Goal: Information Seeking & Learning: Check status

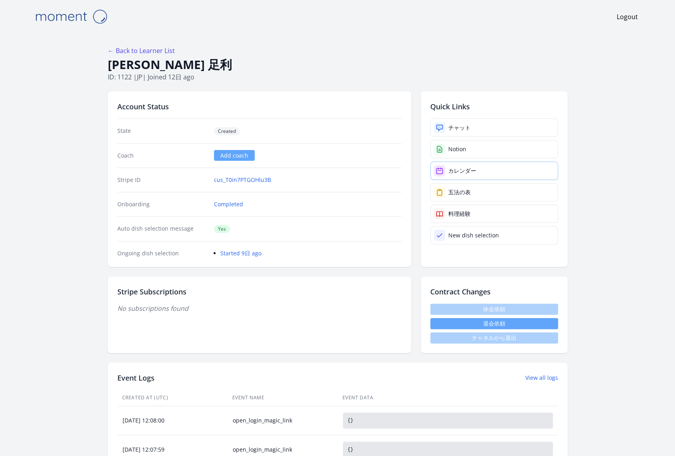
click at [461, 168] on div "カレンダー" at bounding box center [462, 171] width 28 height 8
drag, startPoint x: 174, startPoint y: 63, endPoint x: 107, endPoint y: 63, distance: 67.0
copy h1 "美智恵 足利"
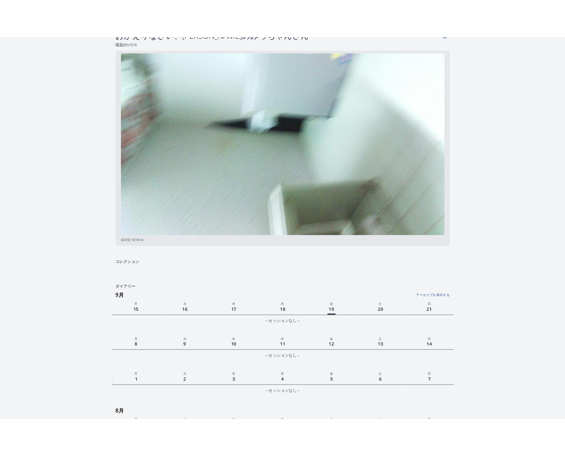
scroll to position [18, 0]
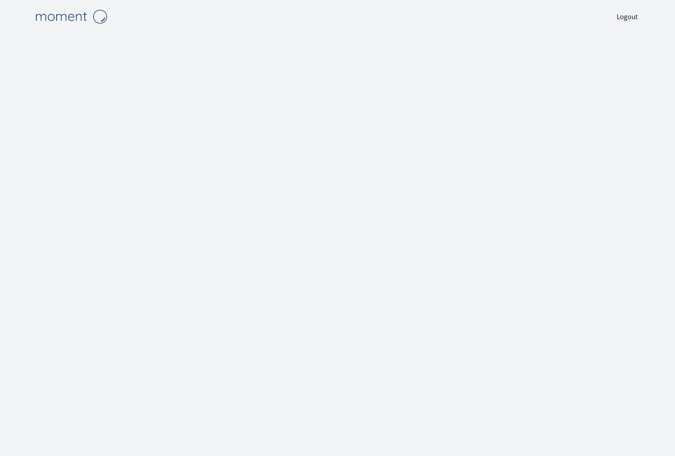
click at [74, 14] on img at bounding box center [71, 16] width 80 height 20
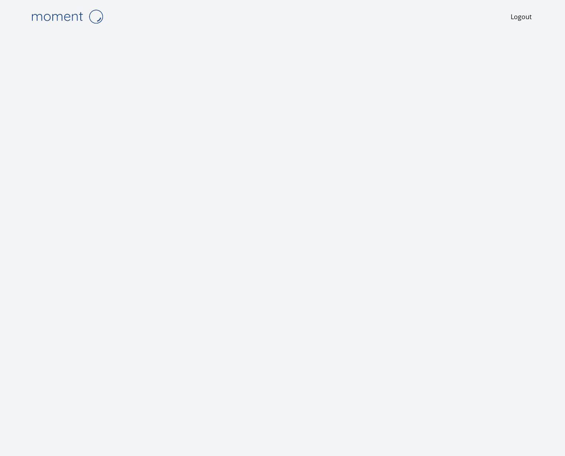
click at [57, 20] on img at bounding box center [67, 16] width 80 height 20
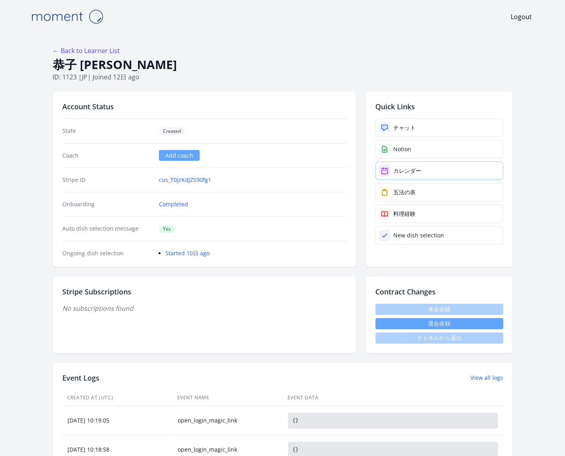
click at [410, 170] on div "カレンダー" at bounding box center [407, 171] width 28 height 8
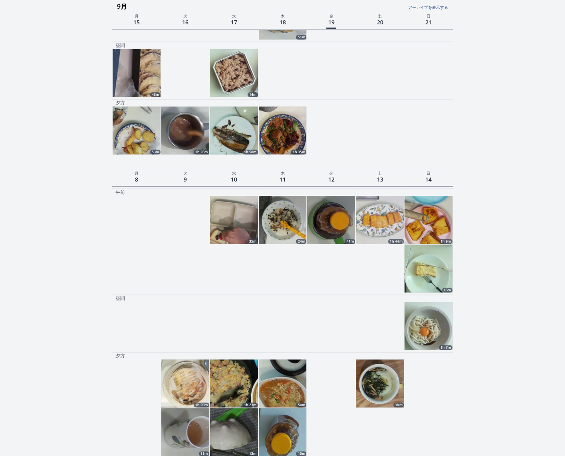
scroll to position [202, 0]
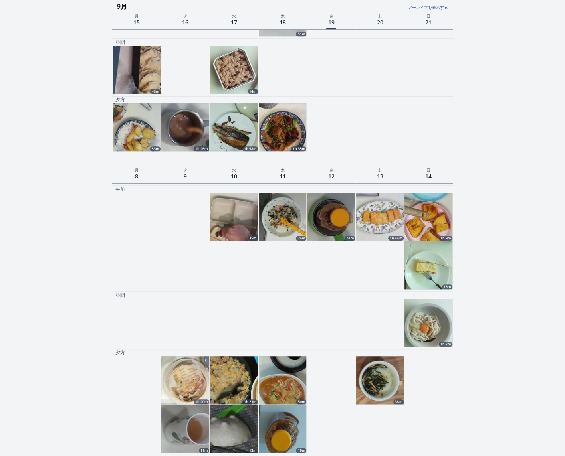
click at [378, 219] on img at bounding box center [379, 217] width 48 height 48
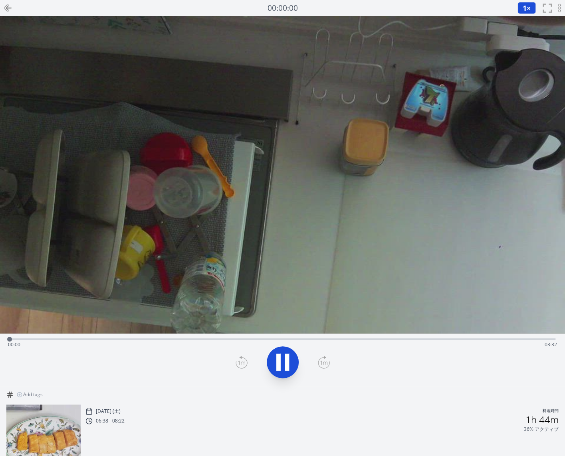
click at [285, 361] on icon at bounding box center [286, 362] width 4 height 17
drag, startPoint x: 32, startPoint y: 339, endPoint x: 33, endPoint y: 318, distance: 20.8
click at [33, 318] on div "Time elapsed: 00:09 Time remaining: 03:22 View your cooking diary" at bounding box center [282, 201] width 565 height 370
click at [4, 8] on icon at bounding box center [8, 8] width 10 height 10
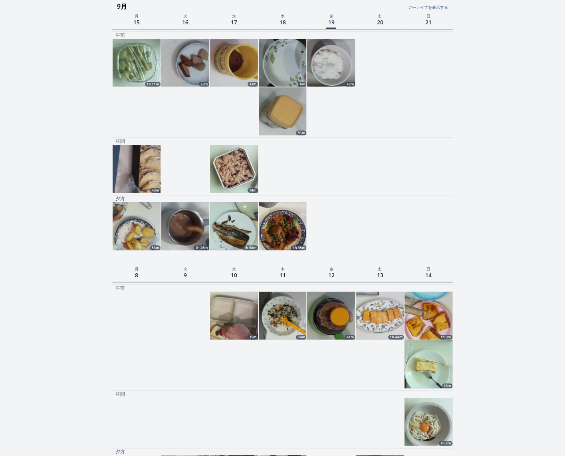
scroll to position [104, 0]
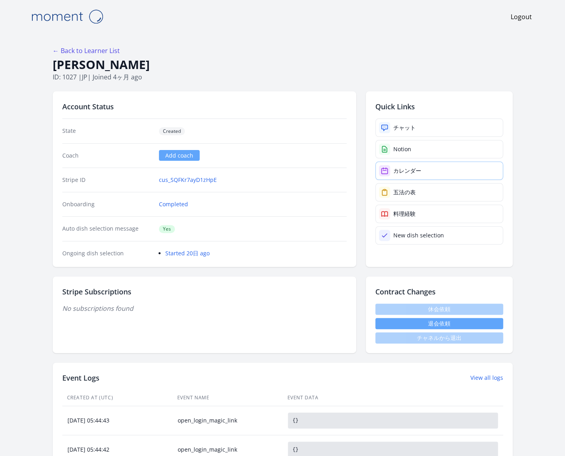
click at [409, 170] on div "カレンダー" at bounding box center [407, 171] width 28 height 8
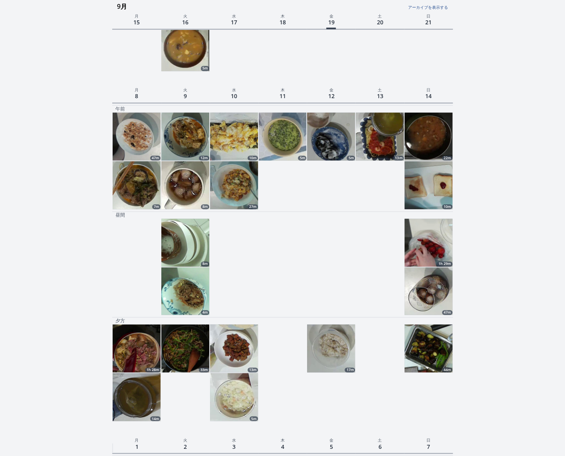
scroll to position [430, 0]
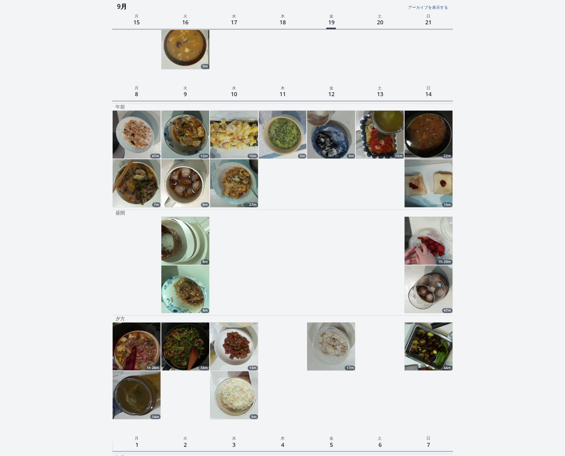
click at [432, 350] on img at bounding box center [428, 346] width 48 height 48
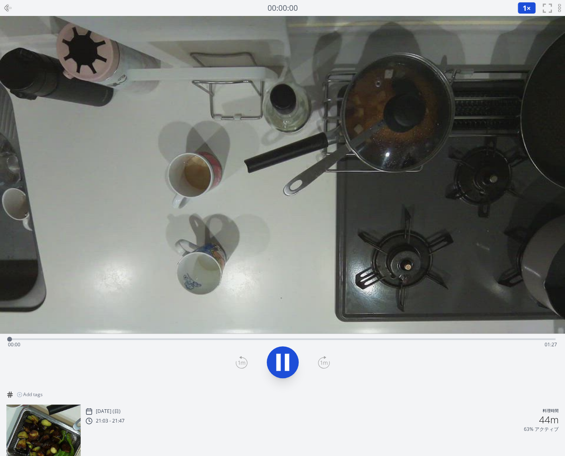
click at [63, 338] on div "Time elapsed: 00:00 Time remaining: 01:27" at bounding box center [282, 344] width 549 height 13
click at [126, 340] on div "Time elapsed: 00:08 Time remaining: 01:19" at bounding box center [282, 344] width 549 height 13
click at [215, 338] on div "Time elapsed: 00:18 Time remaining: 01:09" at bounding box center [282, 344] width 549 height 13
click at [299, 334] on div "Time elapsed: 00:32 Time remaining: 00:55" at bounding box center [282, 339] width 545 height 10
click at [279, 363] on icon at bounding box center [278, 362] width 4 height 17
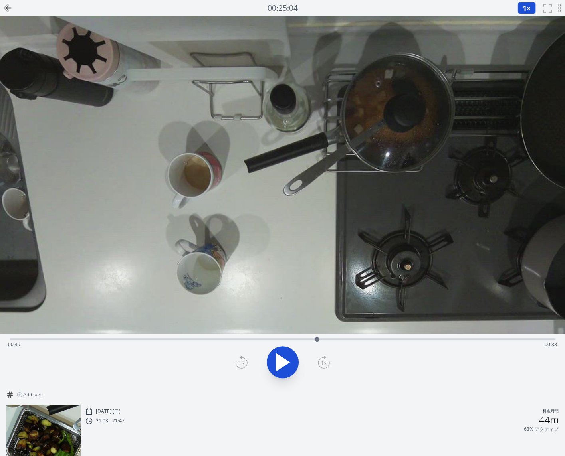
click at [7, 6] on icon at bounding box center [8, 8] width 10 height 10
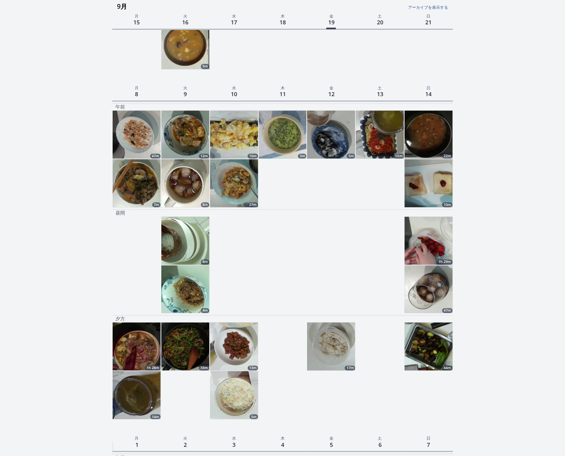
scroll to position [409, 0]
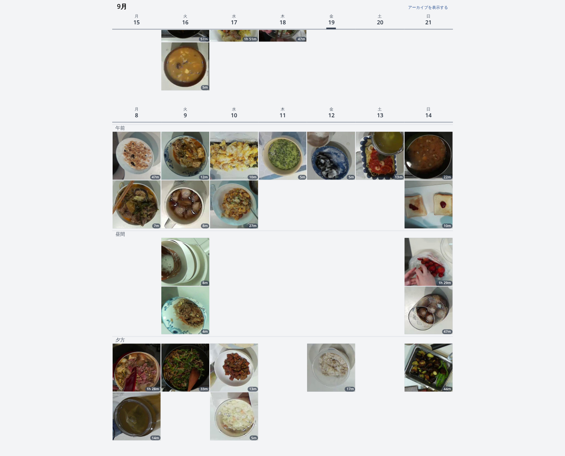
click at [438, 260] on img at bounding box center [428, 262] width 48 height 48
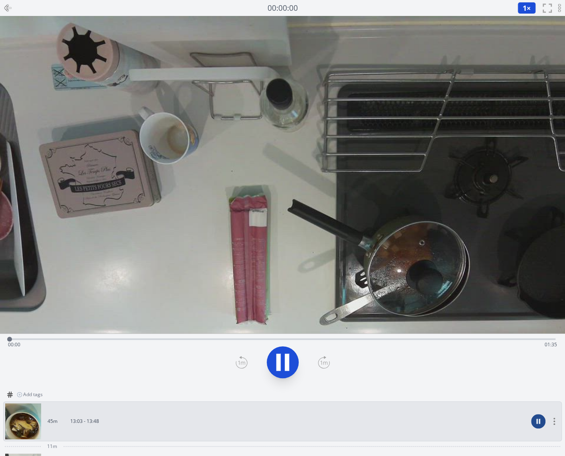
click at [88, 338] on div "Time elapsed: 00:00 Time remaining: 01:35" at bounding box center [282, 339] width 545 height 10
click at [209, 337] on div "Time elapsed: 00:13 Time remaining: 01:22" at bounding box center [282, 339] width 545 height 10
click at [304, 338] on div "Time elapsed: 00:34 Time remaining: 01:01" at bounding box center [282, 344] width 549 height 13
click at [368, 345] on div "Time elapsed: 00:51 Time remaining: 00:44" at bounding box center [282, 344] width 549 height 13
click at [280, 358] on icon at bounding box center [278, 362] width 4 height 17
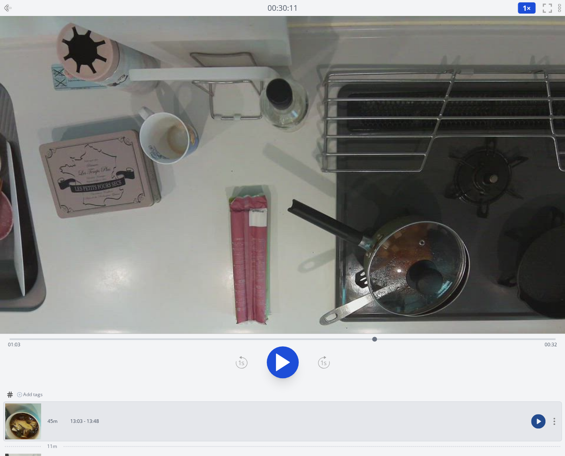
click at [5, 8] on icon at bounding box center [6, 8] width 3 height 6
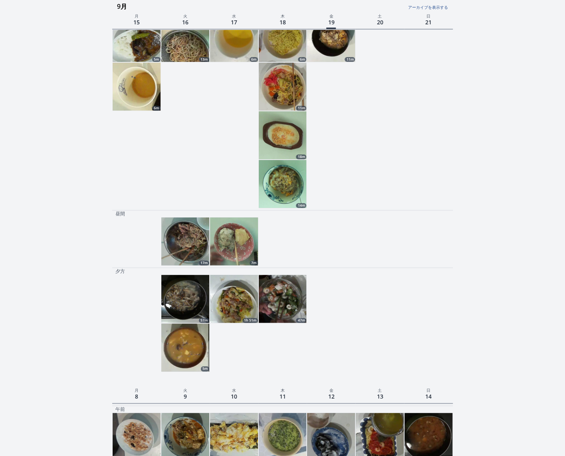
scroll to position [131, 0]
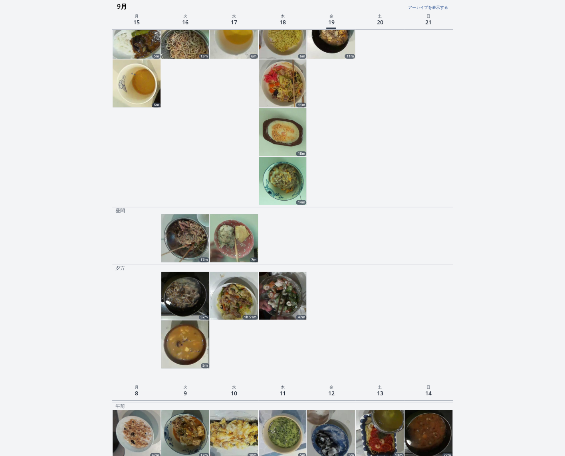
click at [187, 292] on img at bounding box center [185, 296] width 48 height 48
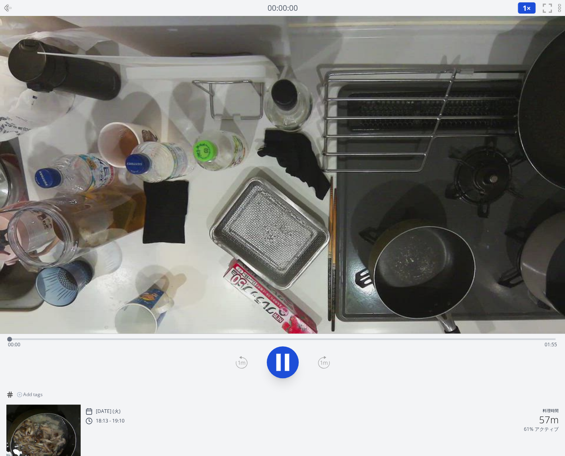
click at [283, 357] on icon at bounding box center [282, 362] width 22 height 22
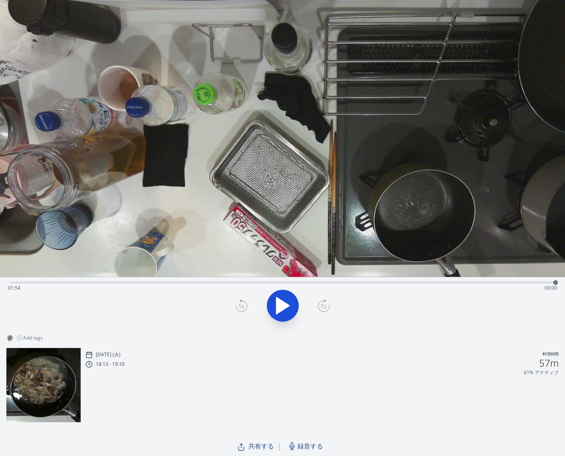
scroll to position [55, 0]
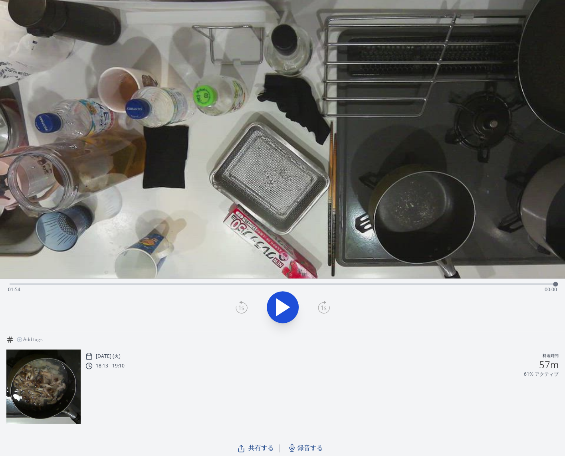
click at [255, 282] on div "Time elapsed: 01:54 Time remaining: 00:00" at bounding box center [282, 283] width 545 height 10
drag, startPoint x: 255, startPoint y: 282, endPoint x: 125, endPoint y: 289, distance: 129.9
click at [125, 289] on div at bounding box center [128, 284] width 12 height 12
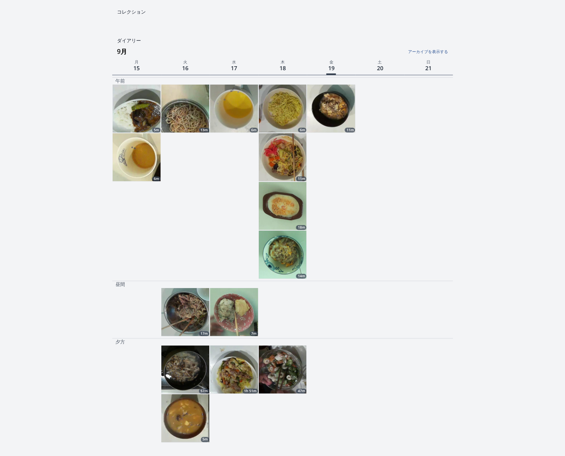
scroll to position [56, 0]
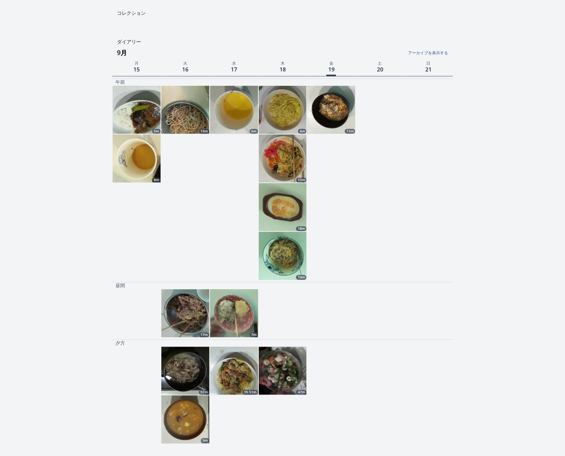
click at [234, 375] on img at bounding box center [234, 371] width 48 height 48
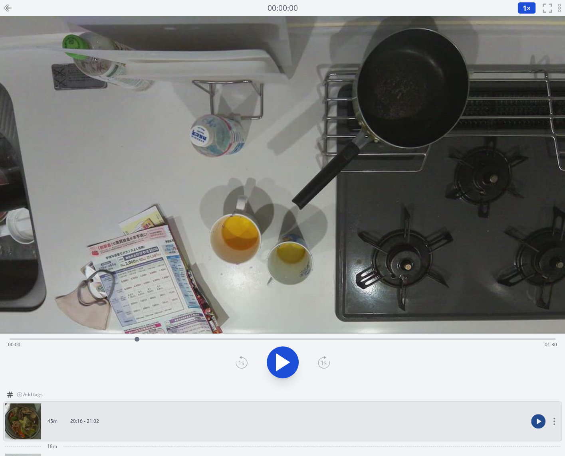
drag, startPoint x: 11, startPoint y: 340, endPoint x: 137, endPoint y: 342, distance: 126.1
click at [137, 342] on div at bounding box center [137, 339] width 12 height 12
drag, startPoint x: 136, startPoint y: 342, endPoint x: 398, endPoint y: 339, distance: 262.5
click at [361, 339] on div at bounding box center [355, 339] width 12 height 12
click at [355, 342] on div "Time elapsed: 01:04 Time remaining: 00:26" at bounding box center [282, 344] width 549 height 13
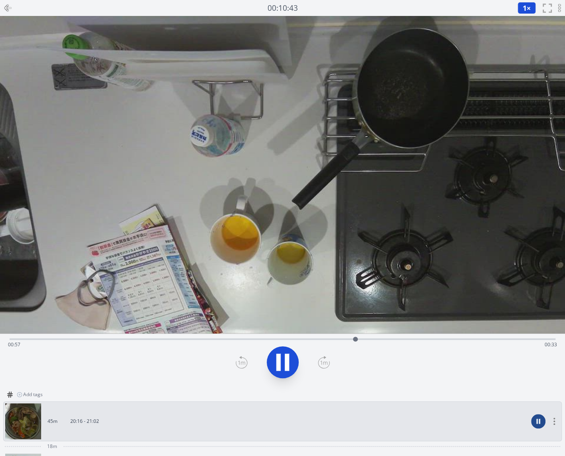
click at [329, 337] on div "Time elapsed: 00:57 Time remaining: 00:33" at bounding box center [282, 339] width 545 height 10
click at [299, 338] on div "Time elapsed: 00:52 Time remaining: 00:38" at bounding box center [282, 344] width 549 height 13
click at [287, 359] on icon at bounding box center [286, 362] width 4 height 17
drag, startPoint x: 299, startPoint y: 338, endPoint x: 118, endPoint y: 335, distance: 181.2
click at [120, 335] on div at bounding box center [126, 339] width 12 height 12
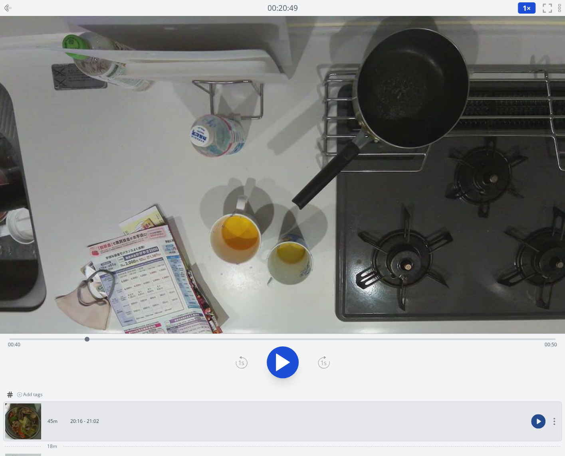
drag, startPoint x: 119, startPoint y: 339, endPoint x: 78, endPoint y: 339, distance: 40.7
click at [85, 339] on div at bounding box center [87, 339] width 5 height 5
drag, startPoint x: 77, startPoint y: 340, endPoint x: 202, endPoint y: 338, distance: 124.5
click at [194, 338] on div at bounding box center [192, 339] width 5 height 5
click at [256, 336] on div "Time elapsed: 00:11 Time remaining: 01:19" at bounding box center [282, 339] width 545 height 10
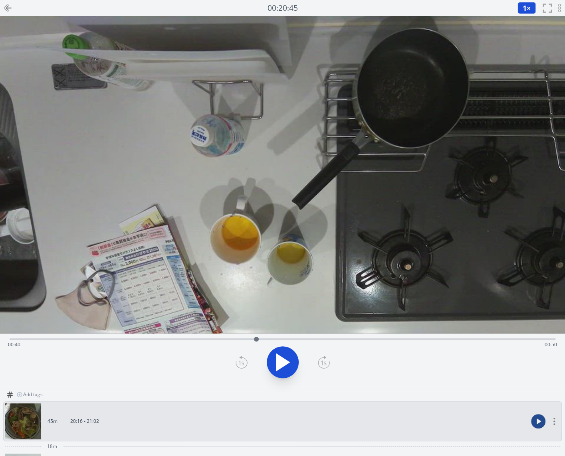
click at [298, 342] on div "Time elapsed: 00:40 Time remaining: 00:50" at bounding box center [282, 344] width 549 height 13
click at [360, 336] on div "Time elapsed: 00:47 Time remaining: 00:43" at bounding box center [282, 339] width 545 height 10
click at [413, 339] on div "Time elapsed: 00:57 Time remaining: 00:33" at bounding box center [282, 344] width 549 height 13
click at [471, 335] on div "Time elapsed: 01:06 Time remaining: 00:24" at bounding box center [282, 339] width 545 height 10
click at [8, 5] on icon at bounding box center [6, 8] width 3 height 6
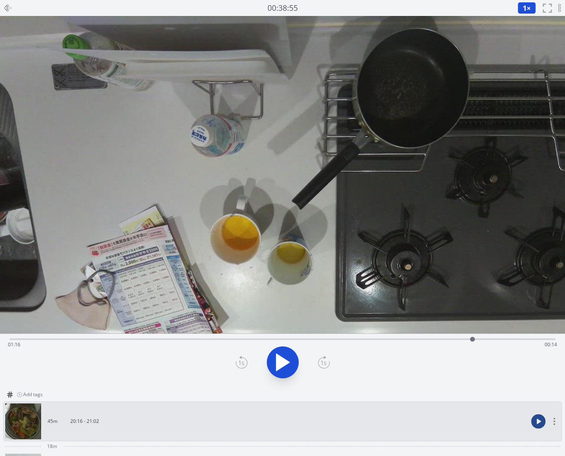
scroll to position [56, 0]
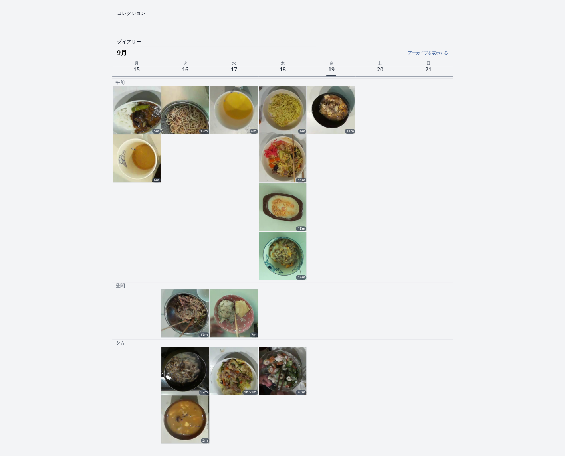
click at [286, 365] on img at bounding box center [283, 371] width 48 height 48
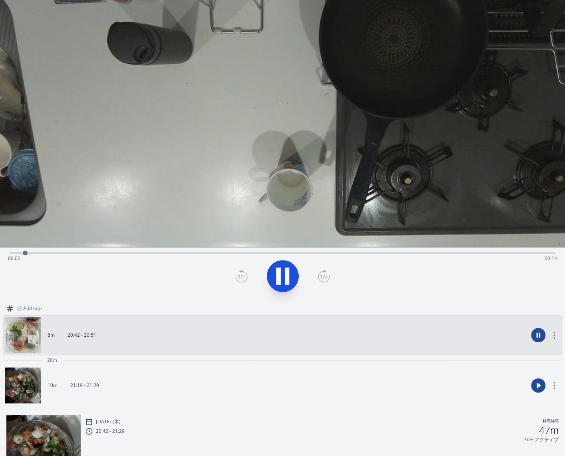
scroll to position [83, 0]
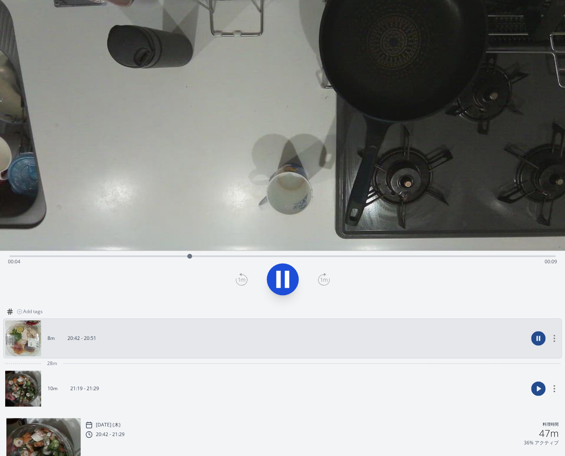
click at [239, 377] on link "10m 21:19 - 21:29" at bounding box center [266, 389] width 522 height 36
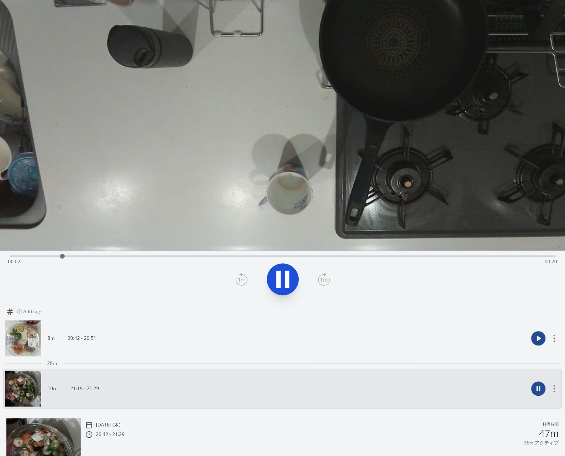
click at [280, 277] on icon at bounding box center [278, 279] width 4 height 17
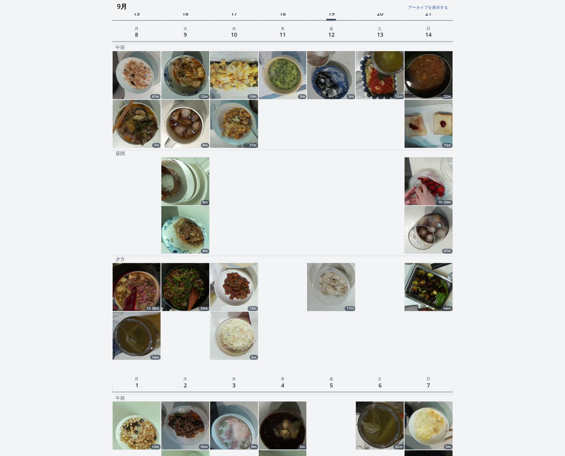
scroll to position [491, 0]
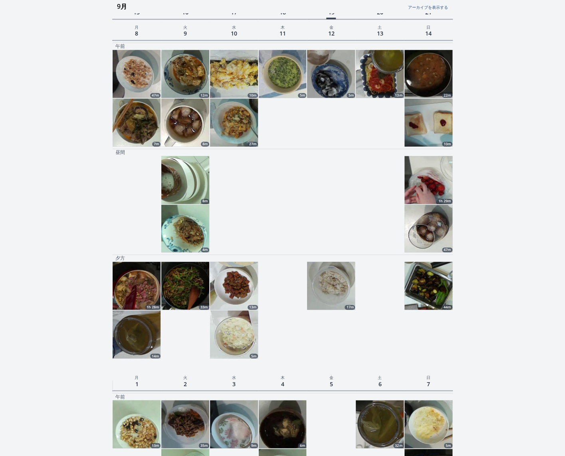
click at [182, 280] on img at bounding box center [185, 286] width 48 height 48
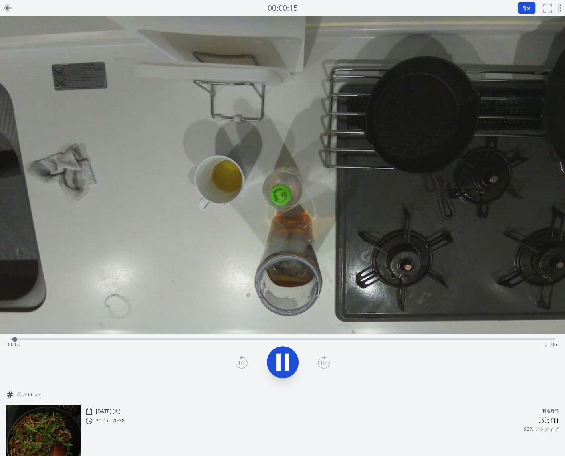
click at [118, 339] on div "Time elapsed: 00:00 Time remaining: 01:06" at bounding box center [282, 344] width 549 height 13
click at [209, 334] on div "Time elapsed: 00:13 Time remaining: 00:53" at bounding box center [282, 339] width 545 height 10
drag, startPoint x: 211, startPoint y: 341, endPoint x: 369, endPoint y: 343, distance: 157.2
click at [353, 343] on div at bounding box center [348, 339] width 12 height 12
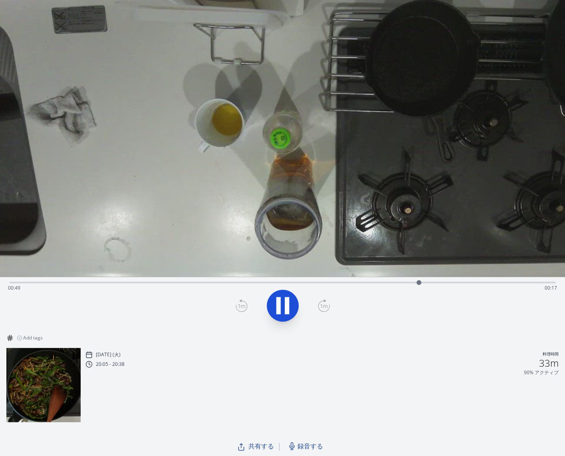
click at [280, 299] on icon at bounding box center [282, 305] width 22 height 22
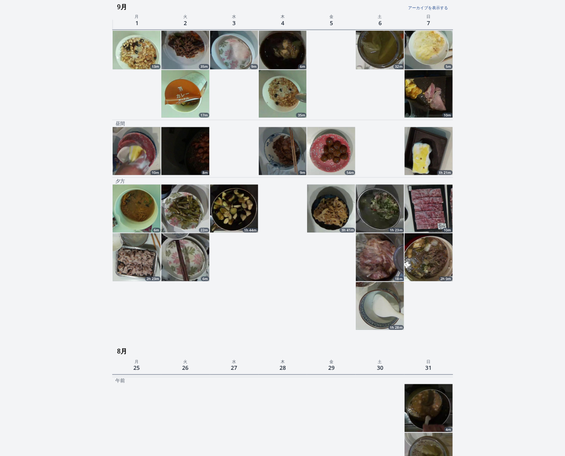
scroll to position [871, 0]
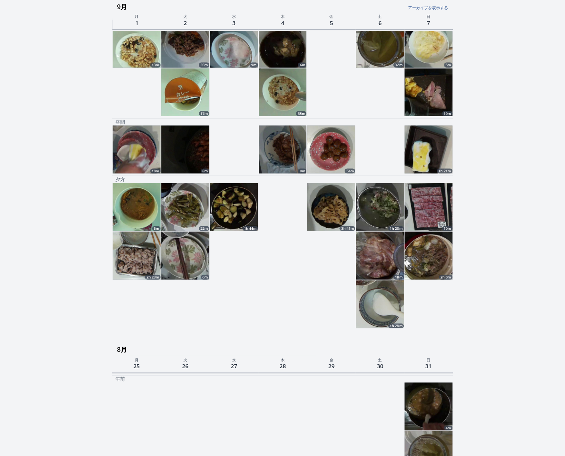
click at [228, 208] on img at bounding box center [234, 207] width 48 height 48
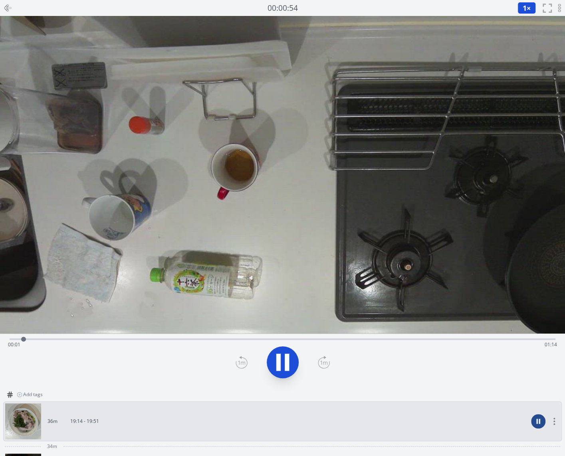
click at [114, 338] on div "Time elapsed: 00:01 Time remaining: 01:14" at bounding box center [282, 339] width 545 height 10
drag, startPoint x: 114, startPoint y: 338, endPoint x: 332, endPoint y: 341, distance: 217.9
click at [332, 341] on div at bounding box center [332, 339] width 12 height 12
click at [284, 359] on icon at bounding box center [282, 362] width 22 height 22
click at [5, 10] on icon at bounding box center [8, 8] width 10 height 10
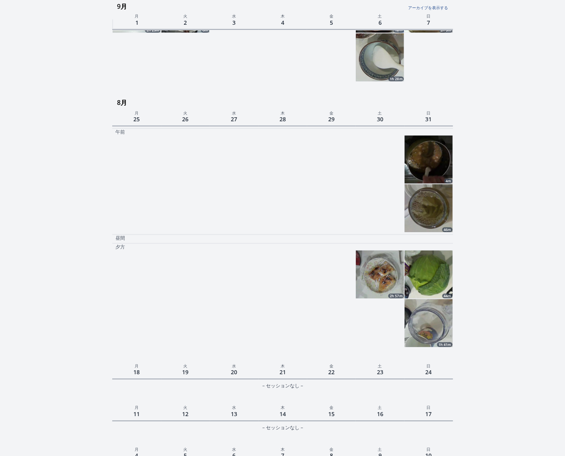
scroll to position [1111, 0]
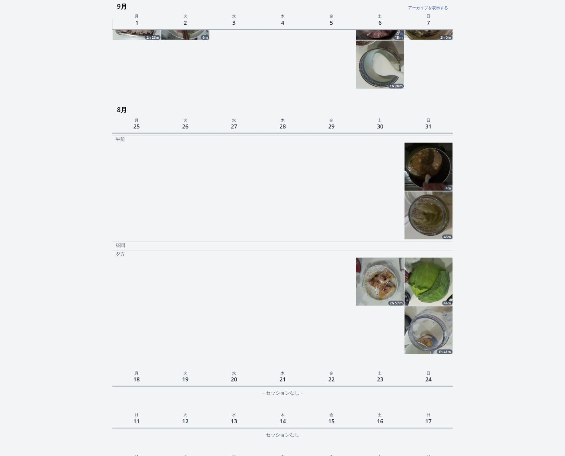
click at [436, 278] on img at bounding box center [428, 282] width 48 height 48
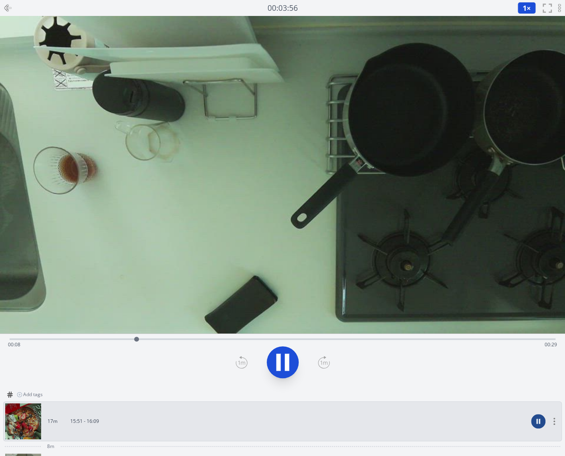
click at [150, 339] on div "Time elapsed: 00:08 Time remaining: 00:29" at bounding box center [282, 344] width 549 height 13
click at [188, 339] on div "Time elapsed: 00:10 Time remaining: 00:28" at bounding box center [282, 344] width 549 height 13
click at [231, 338] on div "Time elapsed: 00:12 Time remaining: 00:25" at bounding box center [282, 344] width 549 height 13
click at [299, 339] on div "Time elapsed: 00:15 Time remaining: 00:22" at bounding box center [282, 344] width 549 height 13
click at [368, 341] on div "Time elapsed: 00:20 Time remaining: 00:18" at bounding box center [282, 344] width 549 height 13
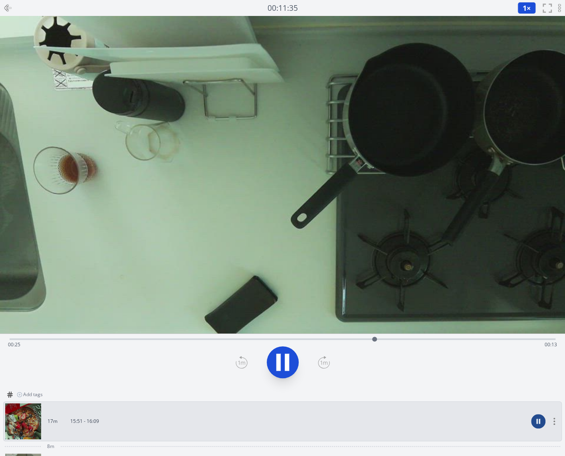
click at [436, 338] on div "Time elapsed: 00:25 Time remaining: 00:13" at bounding box center [282, 344] width 549 height 13
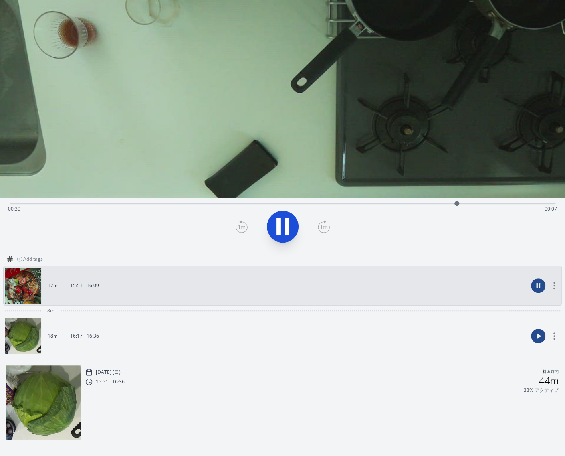
scroll to position [131, 0]
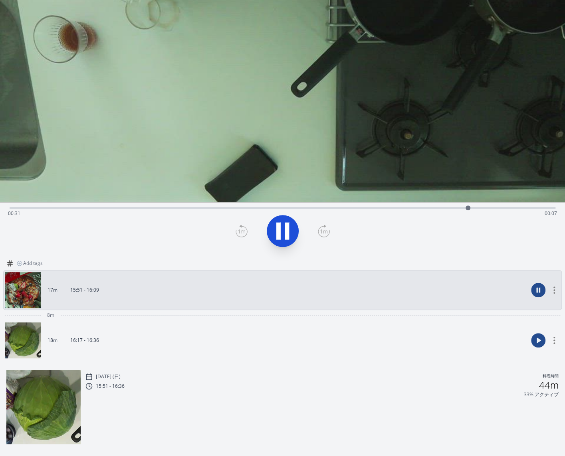
click at [288, 338] on link "18m 16:17 - 16:36" at bounding box center [266, 340] width 522 height 36
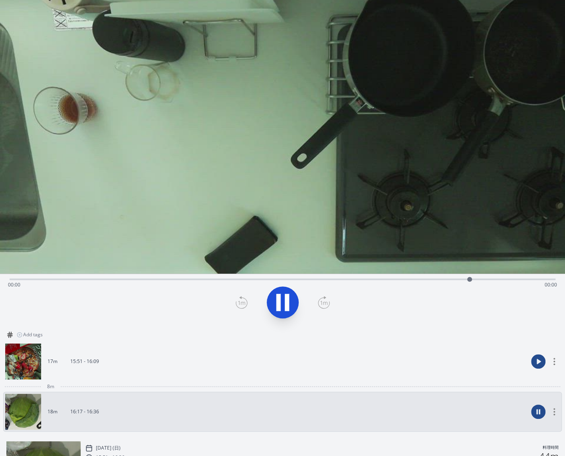
scroll to position [62, 0]
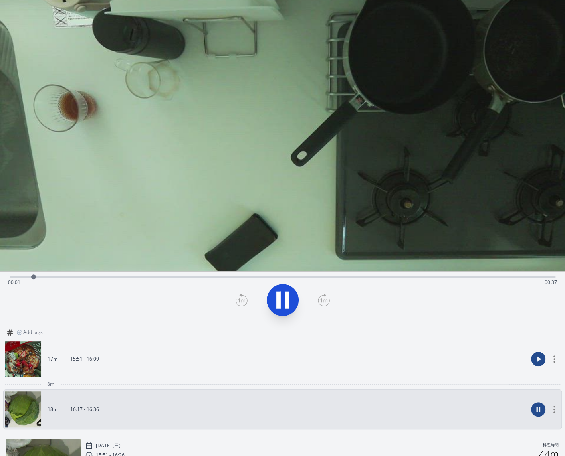
click at [124, 277] on div "Time elapsed: 00:01 Time remaining: 00:37" at bounding box center [282, 282] width 549 height 13
click at [199, 278] on div "Time elapsed: 00:08 Time remaining: 00:30" at bounding box center [282, 282] width 549 height 13
click at [296, 275] on div "Time elapsed: 00:13 Time remaining: 00:25" at bounding box center [282, 276] width 545 height 10
click at [358, 276] on div "Time elapsed: 00:20 Time remaining: 00:18" at bounding box center [282, 282] width 549 height 13
click at [433, 278] on div "Time elapsed: 00:24 Time remaining: 00:14" at bounding box center [282, 282] width 549 height 13
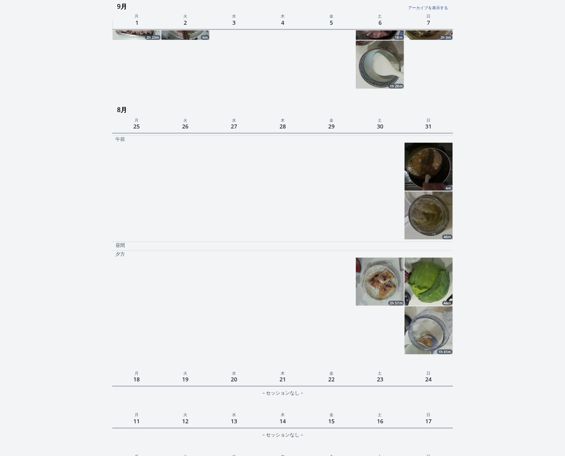
scroll to position [1108, 0]
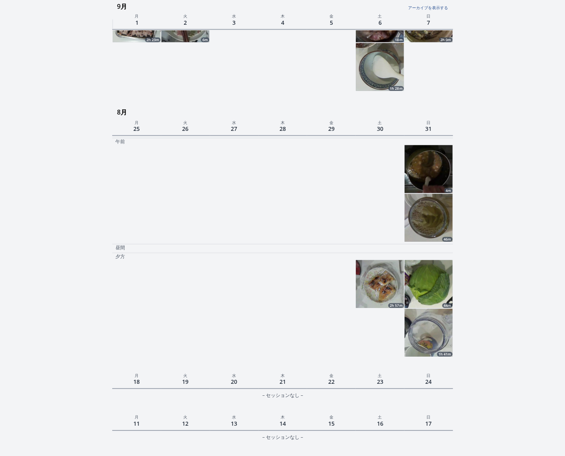
click at [427, 322] on img at bounding box center [428, 333] width 48 height 48
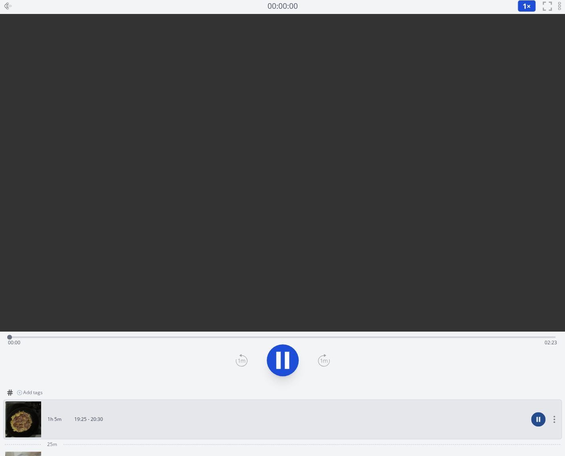
scroll to position [0, 0]
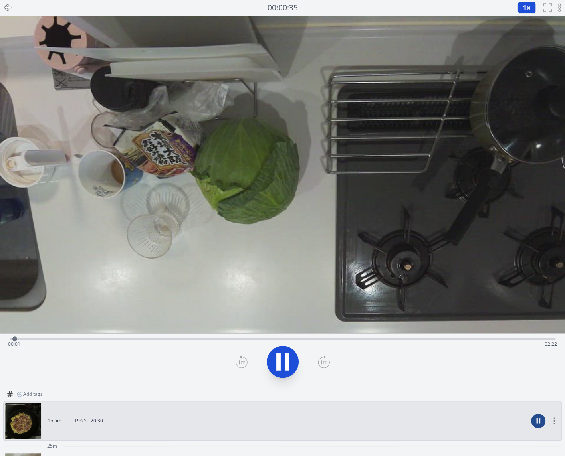
click at [58, 338] on div "Time elapsed: 00:01 Time remaining: 02:22" at bounding box center [282, 344] width 549 height 13
click at [90, 338] on div "Time elapsed: 00:12 Time remaining: 02:11" at bounding box center [282, 344] width 549 height 13
click at [133, 338] on div "Time elapsed: 00:21 Time remaining: 02:02" at bounding box center [282, 344] width 549 height 13
click at [171, 337] on div "Time elapsed: 00:32 Time remaining: 01:51" at bounding box center [282, 338] width 545 height 10
click at [260, 339] on div "Time elapsed: 00:55 Time remaining: 01:28" at bounding box center [282, 344] width 549 height 13
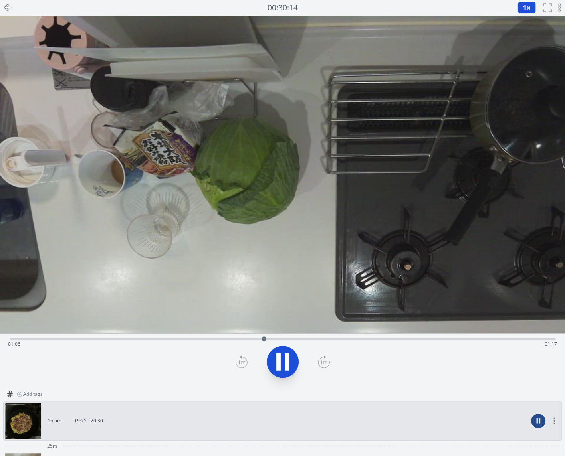
click at [293, 338] on div "Time elapsed: 01:06 Time remaining: 01:17" at bounding box center [282, 344] width 549 height 13
click at [328, 338] on div "Time elapsed: 01:14 Time remaining: 01:09" at bounding box center [282, 344] width 549 height 13
click at [358, 337] on div "Time elapsed: 01:25 Time remaining: 00:58" at bounding box center [282, 338] width 545 height 10
click at [265, 336] on div "Time elapsed: 01:32 Time remaining: 00:50" at bounding box center [282, 338] width 545 height 10
click at [330, 338] on div "Time elapsed: 01:10 Time remaining: 01:13" at bounding box center [282, 344] width 549 height 13
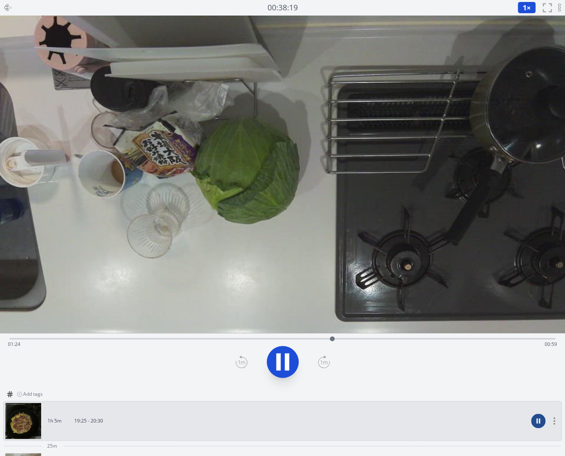
click at [364, 337] on div "Time elapsed: 01:24 Time remaining: 00:59" at bounding box center [282, 338] width 545 height 10
click at [419, 338] on div "Time elapsed: 01:33 Time remaining: 00:49" at bounding box center [282, 344] width 549 height 13
click at [460, 338] on div "Time elapsed: 01:47 Time remaining: 00:35" at bounding box center [282, 344] width 549 height 13
click at [494, 337] on div "Time elapsed: 01:57 Time remaining: 00:25" at bounding box center [282, 338] width 545 height 10
click at [523, 337] on div "Time elapsed: 02:08 Time remaining: 00:14" at bounding box center [282, 338] width 545 height 10
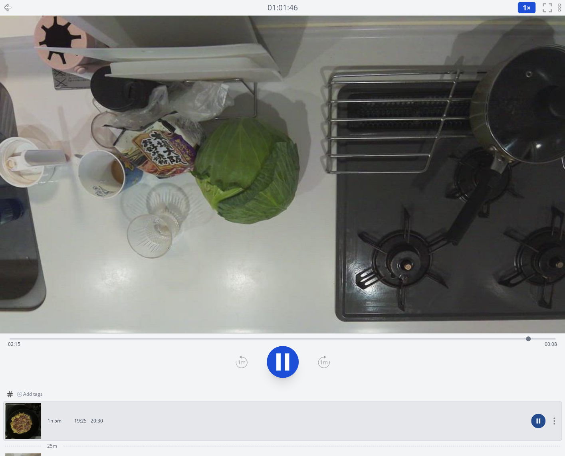
click at [284, 365] on icon at bounding box center [282, 362] width 22 height 22
click at [9, 6] on icon at bounding box center [8, 8] width 10 height 10
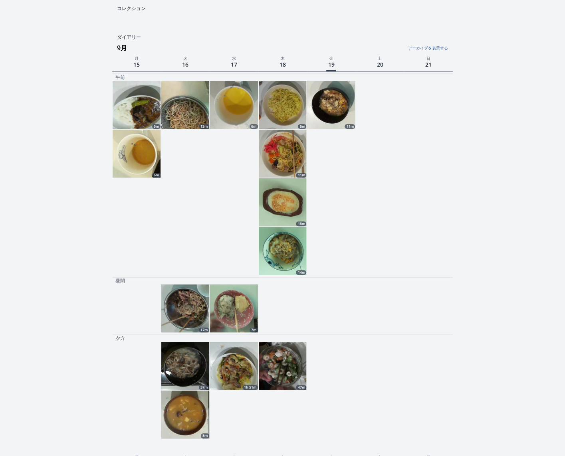
scroll to position [58, 0]
